Goal: Book appointment/travel/reservation

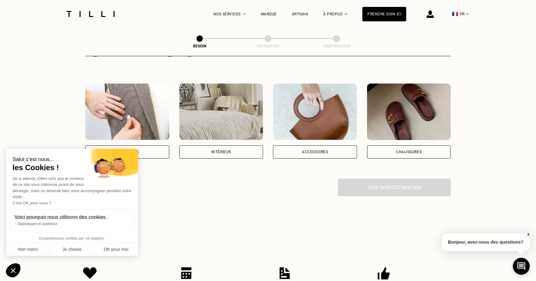
scroll to position [121, 0]
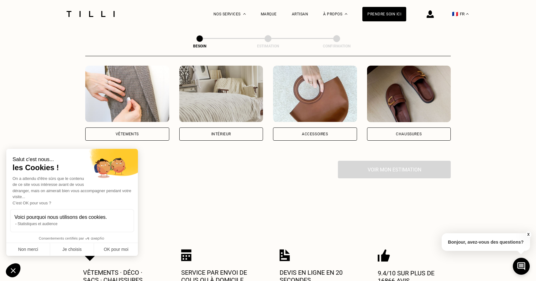
click at [316, 127] on div "Accessoires" at bounding box center [315, 133] width 84 height 13
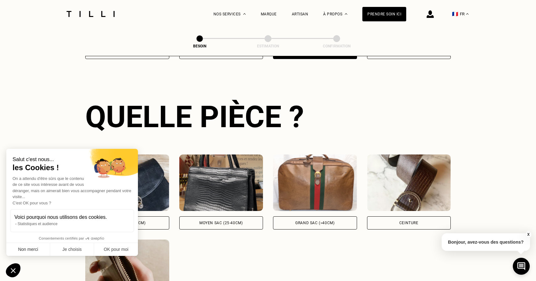
scroll to position [204, 0]
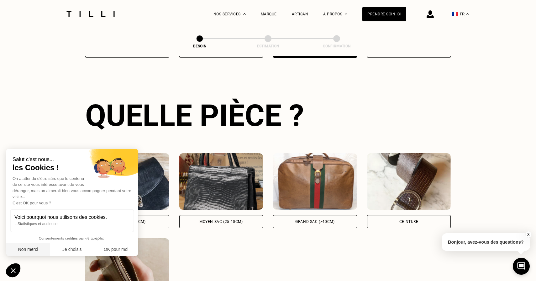
click at [37, 250] on button "Non merci" at bounding box center [28, 249] width 44 height 13
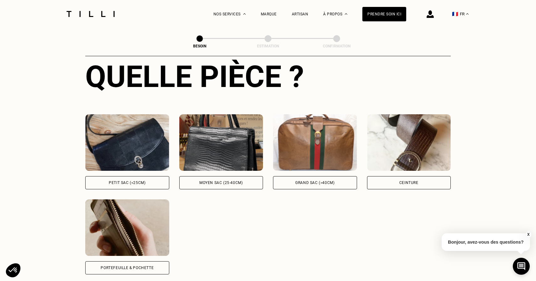
scroll to position [259, 0]
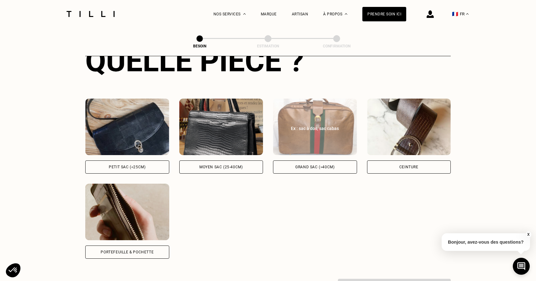
click at [314, 165] on div "Grand sac (>40cm)" at bounding box center [314, 167] width 39 height 4
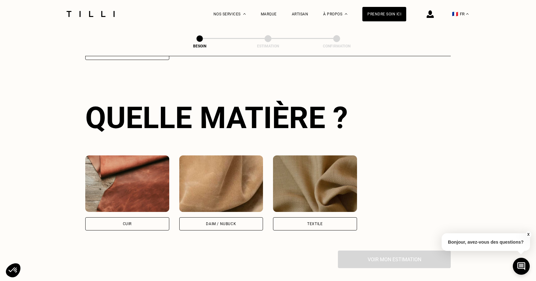
scroll to position [459, 0]
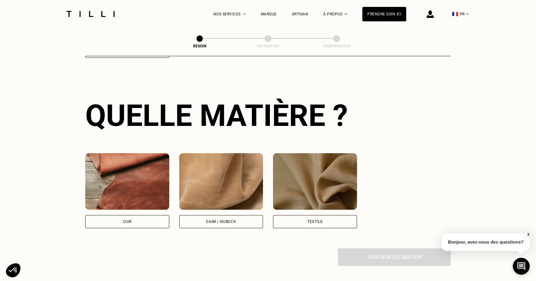
click at [292, 215] on div "Textile" at bounding box center [315, 221] width 84 height 13
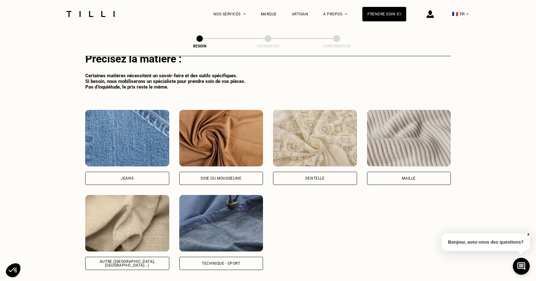
scroll to position [675, 0]
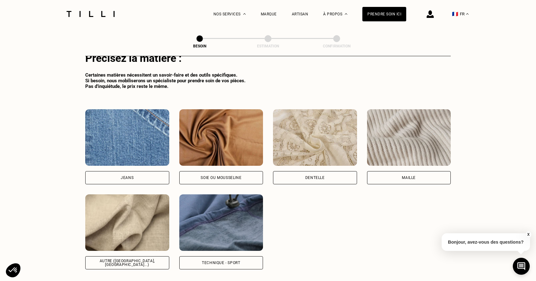
click at [244, 256] on div "Technique - Sport" at bounding box center [221, 262] width 84 height 13
select select "FR"
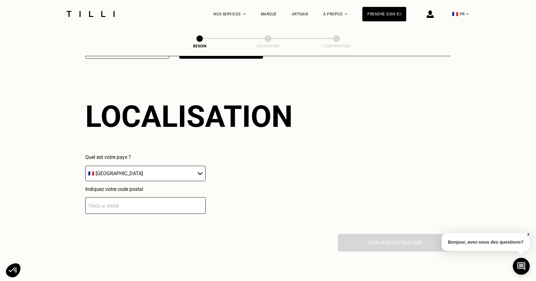
scroll to position [886, 0]
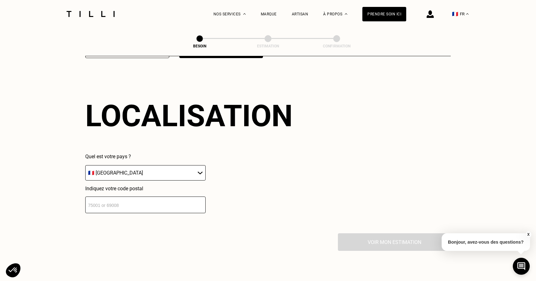
click at [171, 199] on input "number" at bounding box center [145, 204] width 120 height 17
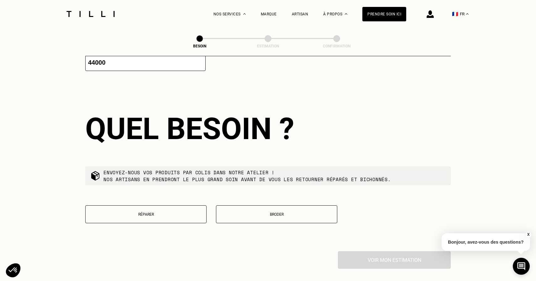
scroll to position [1041, 0]
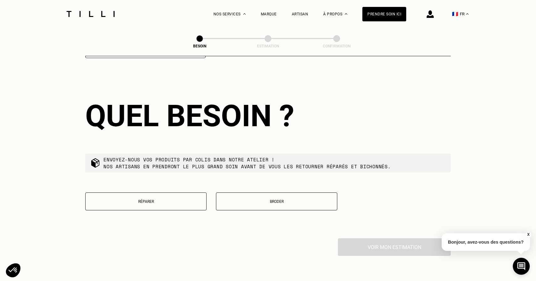
type input "44000"
click at [177, 198] on button "Réparer" at bounding box center [145, 201] width 121 height 18
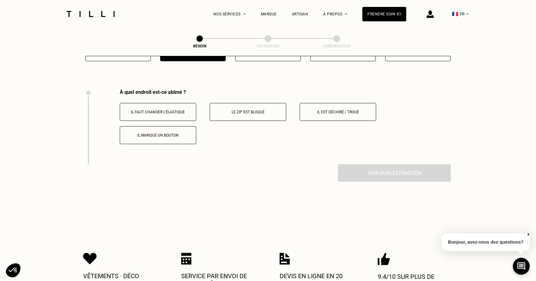
scroll to position [1202, 0]
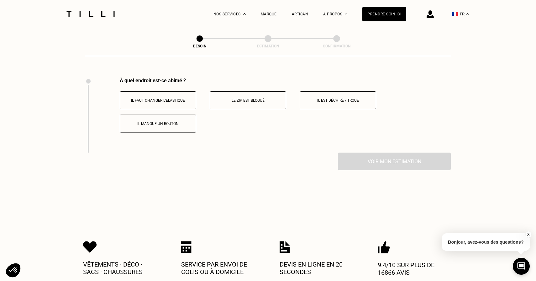
click at [328, 96] on button "Il est déchiré / troué" at bounding box center [338, 100] width 76 height 18
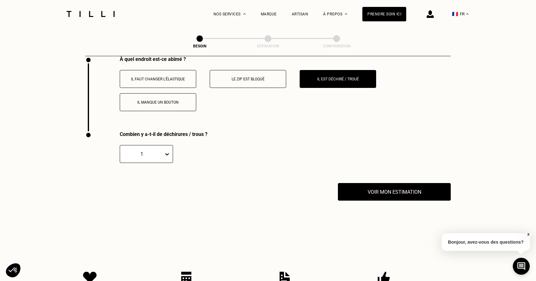
scroll to position [1222, 0]
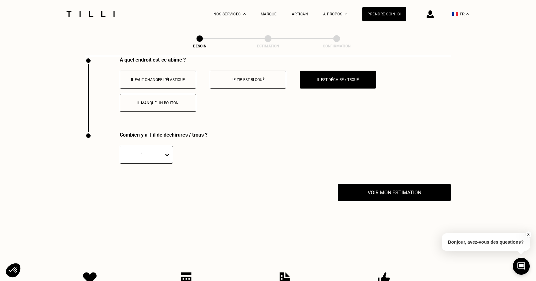
click at [273, 77] on p "Le zip est bloqué" at bounding box center [248, 79] width 70 height 4
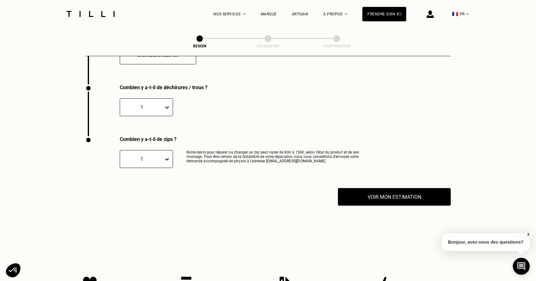
scroll to position [1277, 0]
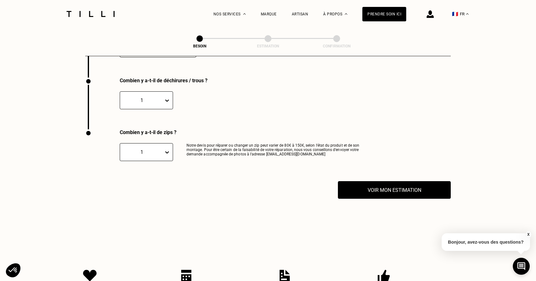
click at [170, 97] on icon at bounding box center [167, 100] width 6 height 6
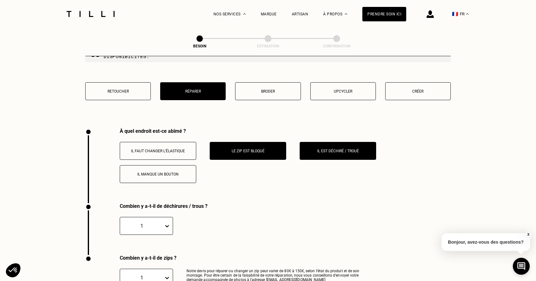
scroll to position [1150, 0]
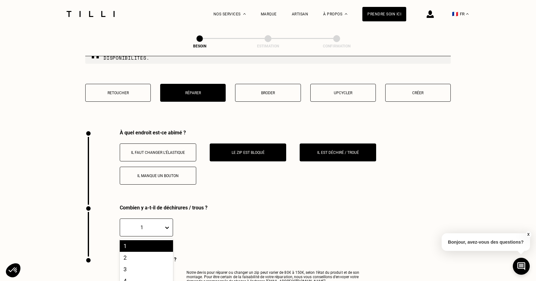
click at [165, 222] on div "1, 1 of 10. 10 results available. Use Up and Down to choose options, press Ente…" at bounding box center [146, 227] width 53 height 18
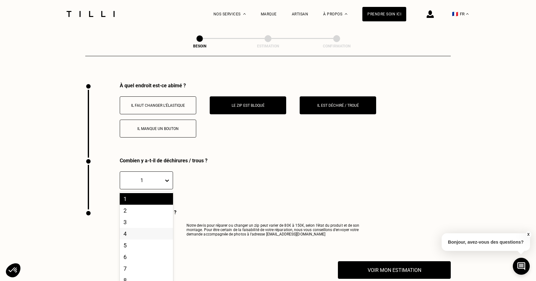
scroll to position [1197, 0]
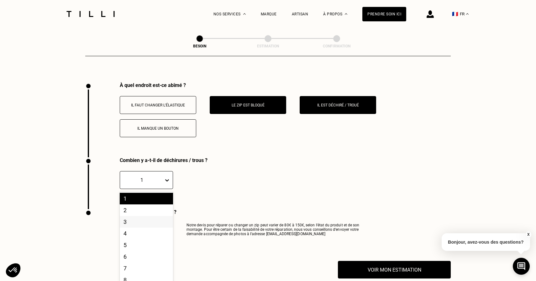
click at [151, 216] on div "3" at bounding box center [146, 222] width 53 height 12
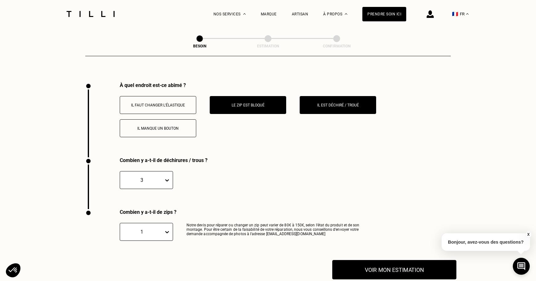
click at [357, 260] on button "Voir mon estimation" at bounding box center [394, 269] width 124 height 19
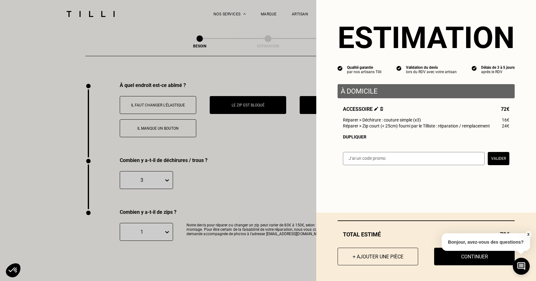
click at [526, 127] on div "Estimation Qualité garantie par nos artisans Tilli Validation du devis lors du …" at bounding box center [426, 86] width 220 height 173
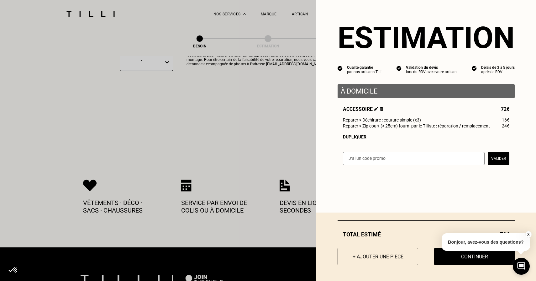
scroll to position [1369, 0]
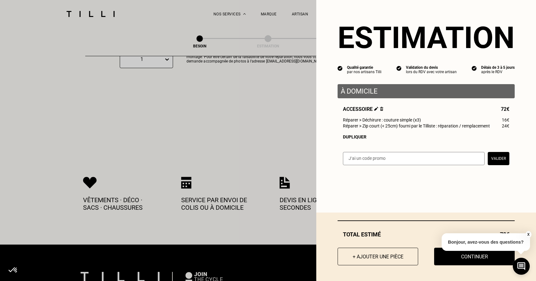
click at [528, 234] on button "X" at bounding box center [528, 234] width 6 height 7
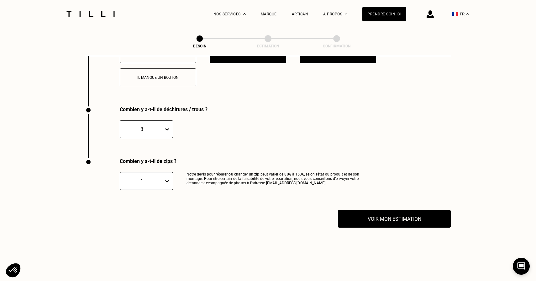
scroll to position [1247, 0]
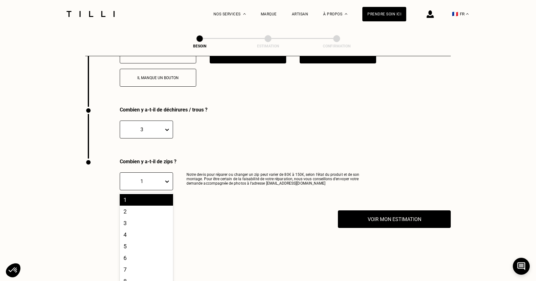
click at [155, 178] on div "1" at bounding box center [141, 181] width 37 height 6
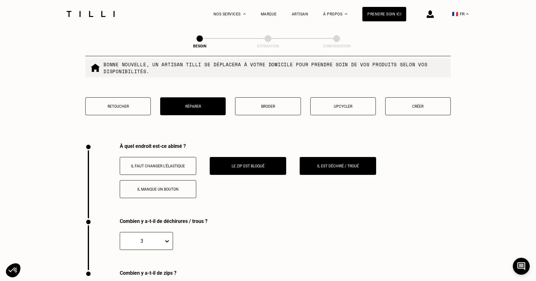
scroll to position [1081, 0]
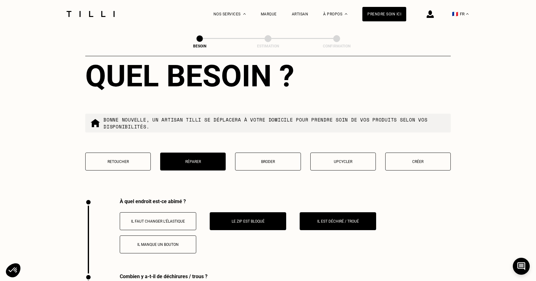
click at [245, 220] on button "Le zip est bloqué" at bounding box center [248, 221] width 76 height 18
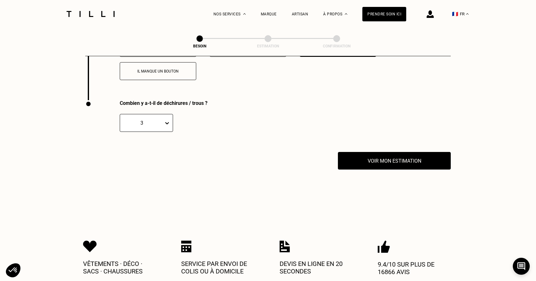
scroll to position [1289, 0]
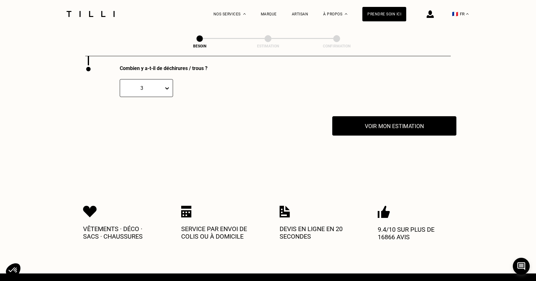
click at [365, 127] on button "Voir mon estimation" at bounding box center [394, 125] width 124 height 19
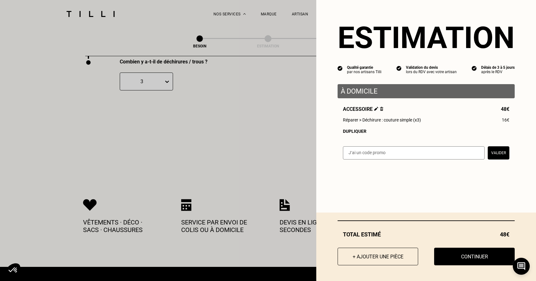
scroll to position [1296, 0]
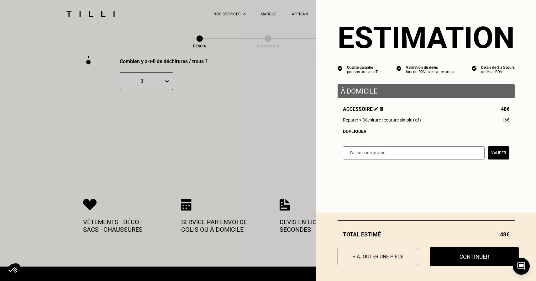
click at [460, 263] on button "Continuer" at bounding box center [474, 255] width 89 height 19
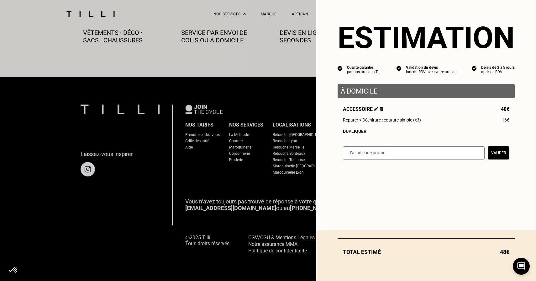
scroll to position [353, 0]
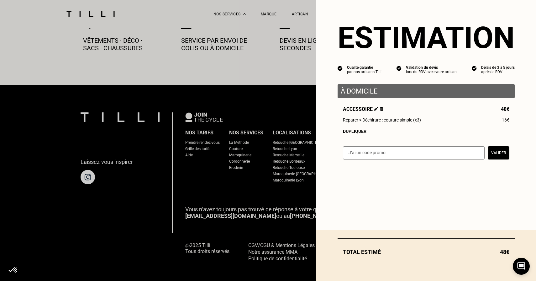
select select "FR"
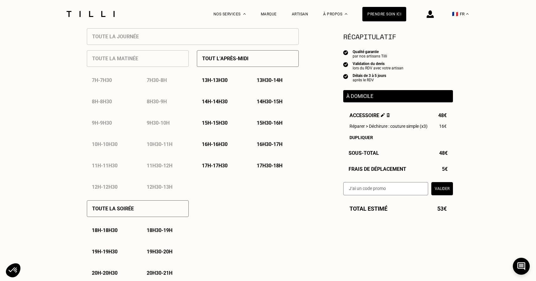
scroll to position [281, 0]
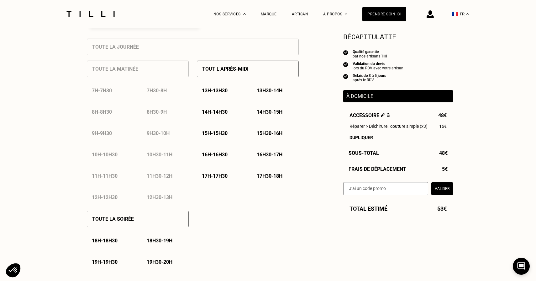
click at [226, 95] on div "13h - 13h30" at bounding box center [220, 90] width 47 height 16
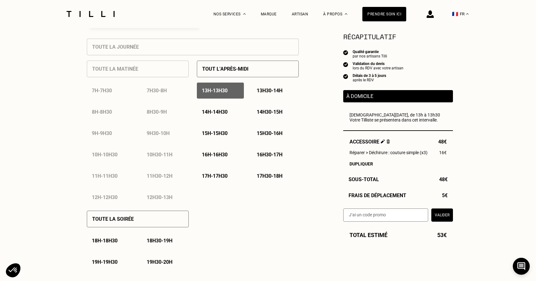
click at [276, 120] on div "14h30 - 15h" at bounding box center [275, 112] width 47 height 16
click at [265, 90] on p "13h30 - 14h" at bounding box center [270, 90] width 26 height 6
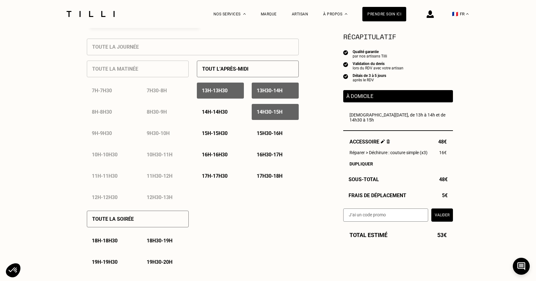
click at [226, 117] on div "14h - 14h30" at bounding box center [220, 112] width 47 height 16
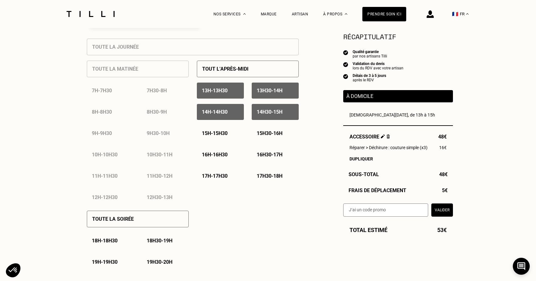
click at [267, 117] on div "14h30 - 15h" at bounding box center [275, 112] width 47 height 16
